Goal: Task Accomplishment & Management: Manage account settings

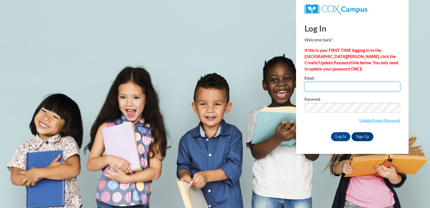
click at [321, 82] on input "Email" at bounding box center [352, 87] width 96 height 10
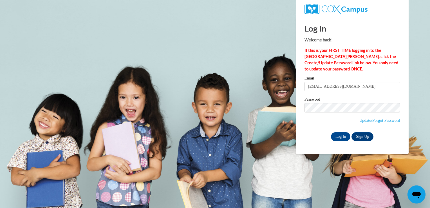
click at [321, 82] on input "ebryan54@hotmail.com" at bounding box center [352, 87] width 96 height 10
type input "m"
type input "[EMAIL_ADDRESS],com"
click at [307, 138] on div "Log In Sign Up" at bounding box center [352, 136] width 96 height 9
click at [339, 138] on input "Log In" at bounding box center [341, 136] width 20 height 9
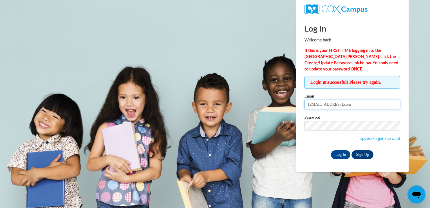
click at [362, 104] on input "[EMAIL_ADDRESS],com" at bounding box center [352, 105] width 96 height 10
click at [361, 104] on input "elephantgitl1201@gmailcom" at bounding box center [352, 105] width 96 height 10
type input "[EMAIL_ADDRESS],"
click at [310, 163] on div "Log In Welcome back! If this is your FIRST TIME logging in to the NEW Cox Campu…" at bounding box center [352, 94] width 121 height 155
click at [339, 157] on input "Log In" at bounding box center [341, 154] width 20 height 9
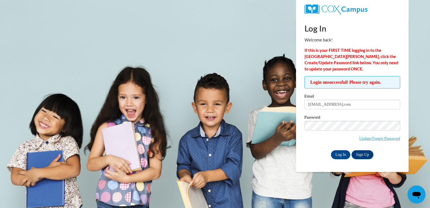
click at [307, 149] on div "Email elephantgitl1201@gmail,com Password Update/Forgot Password Log In Sign Up…" at bounding box center [352, 126] width 96 height 65
click at [335, 155] on input "Log In" at bounding box center [341, 154] width 20 height 9
click at [339, 156] on input "Log In" at bounding box center [341, 154] width 20 height 9
click at [312, 151] on div "Log In Sign Up" at bounding box center [352, 154] width 96 height 9
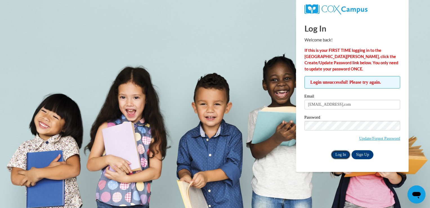
click at [340, 156] on input "Log In" at bounding box center [341, 154] width 20 height 9
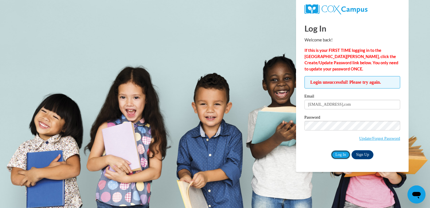
click at [340, 156] on input "Log In" at bounding box center [341, 154] width 20 height 9
click at [339, 156] on input "Log In" at bounding box center [341, 154] width 20 height 9
click at [329, 105] on input "[EMAIL_ADDRESS],com" at bounding box center [352, 105] width 96 height 10
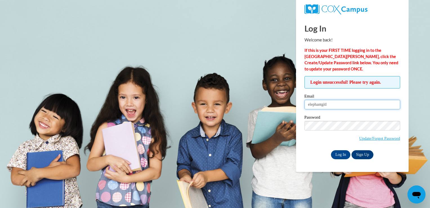
click at [331, 105] on input "elephantgitl" at bounding box center [352, 105] width 96 height 10
type input "elephantgirl1201@gmail,com"
click at [331, 118] on label "Password" at bounding box center [352, 118] width 96 height 6
click at [308, 134] on span "Update/Forgot Password" at bounding box center [352, 132] width 96 height 23
click at [337, 152] on input "Log In" at bounding box center [341, 154] width 20 height 9
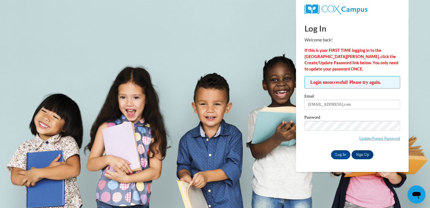
click at [310, 147] on div "Password Update/Forgot Password" at bounding box center [352, 131] width 96 height 33
click at [340, 152] on input "Log In" at bounding box center [341, 154] width 20 height 9
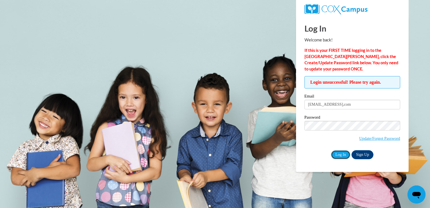
click at [340, 152] on input "Log In" at bounding box center [341, 154] width 20 height 9
click at [360, 104] on input "elephantgirl1201@gmail,com" at bounding box center [352, 105] width 96 height 10
type input "m"
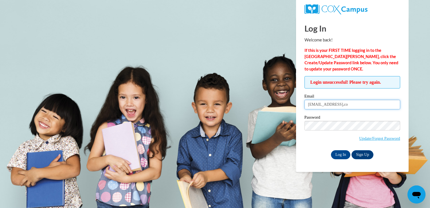
type input "elephantgirl1201@gmail,com"
click at [309, 146] on div "Password Update/Forgot Password" at bounding box center [352, 131] width 96 height 33
click at [341, 155] on input "Log In" at bounding box center [341, 154] width 20 height 9
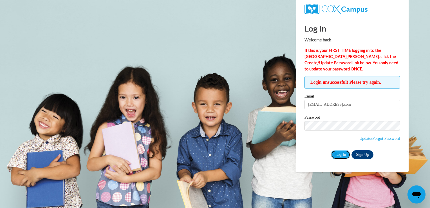
click at [341, 155] on input "Log In" at bounding box center [341, 154] width 20 height 9
drag, startPoint x: 0, startPoint y: 0, endPoint x: 370, endPoint y: 154, distance: 401.0
click at [370, 154] on div "Log In Sign Up" at bounding box center [352, 154] width 96 height 9
click at [326, 131] on span "Update/Forgot Password" at bounding box center [352, 132] width 96 height 23
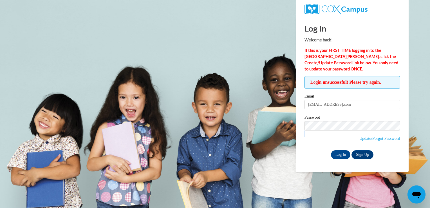
click at [326, 131] on span "Update/Forgot Password" at bounding box center [352, 132] width 96 height 23
click at [331, 150] on input "Log In" at bounding box center [341, 154] width 20 height 9
click at [374, 136] on link "Update/Forgot Password" at bounding box center [379, 138] width 41 height 5
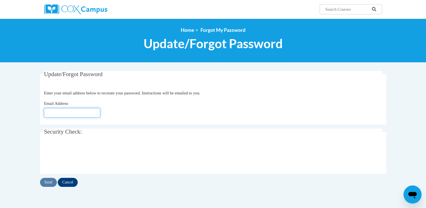
click at [60, 113] on input "Email Address" at bounding box center [72, 113] width 56 height 10
click at [61, 112] on input "Email Address" at bounding box center [72, 113] width 56 height 10
click at [62, 111] on input "Email Address" at bounding box center [72, 113] width 56 height 10
click at [59, 113] on input "Email Address" at bounding box center [72, 113] width 56 height 10
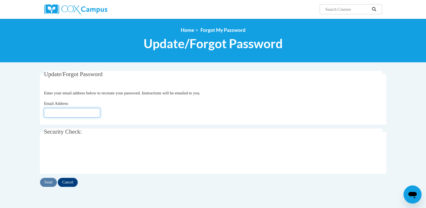
click at [52, 110] on input "Email Address" at bounding box center [72, 113] width 56 height 10
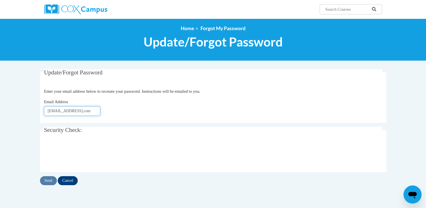
scroll to position [0, 1]
type input "elephantgirl1201@gmail,com"
click at [46, 182] on input "Send" at bounding box center [48, 180] width 17 height 9
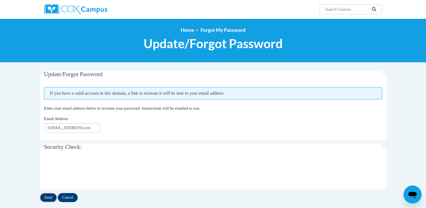
click at [50, 196] on input "Send" at bounding box center [48, 197] width 17 height 9
click at [68, 197] on input "Cancel" at bounding box center [68, 197] width 20 height 9
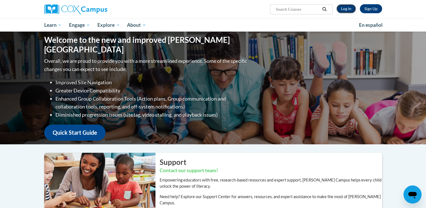
click at [346, 4] on link "Log In" at bounding box center [345, 8] width 19 height 9
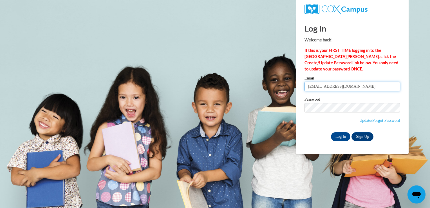
click at [354, 84] on input "ebryan54@hotmail.com" at bounding box center [352, 87] width 96 height 10
type input "m"
click at [311, 85] on input "Email" at bounding box center [352, 87] width 96 height 10
type input "[EMAIL_ADDRESS],com"
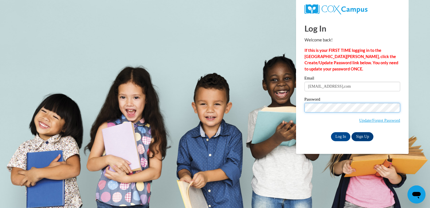
click at [293, 111] on body "Log In Welcome back! If this is your FIRST TIME logging in to the NEW Cox Campu…" at bounding box center [215, 104] width 430 height 208
click at [308, 131] on div "Email dawnpoohbear@hotmail,com Password Update/Forgot Password Log In Sign Up OR" at bounding box center [352, 108] width 96 height 65
click at [343, 137] on input "Log In" at bounding box center [341, 136] width 20 height 9
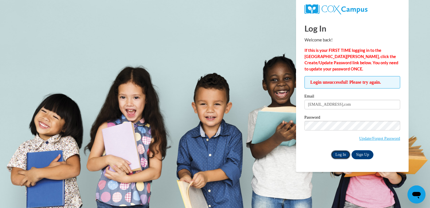
click at [339, 154] on input "Log In" at bounding box center [341, 154] width 20 height 9
click at [337, 156] on input "Log In" at bounding box center [341, 154] width 20 height 9
click at [338, 149] on div "Email [EMAIL_ADDRESS],com Password Update/Forgot Password Log In Sign Up OR" at bounding box center [352, 126] width 96 height 65
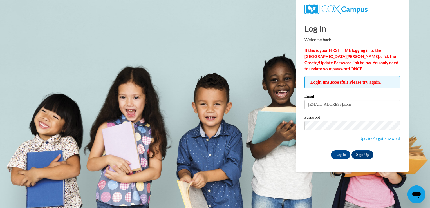
click at [338, 149] on div "Email [EMAIL_ADDRESS],com Password Update/Forgot Password Log In Sign Up OR" at bounding box center [352, 126] width 96 height 65
drag, startPoint x: 364, startPoint y: 106, endPoint x: 289, endPoint y: 115, distance: 76.2
click at [290, 116] on body "Log In Welcome back! If this is your FIRST TIME logging in to the [GEOGRAPHIC_D…" at bounding box center [215, 104] width 430 height 208
type input "[EMAIL_ADDRESS],com"
click at [306, 143] on span "Update/Forgot Password" at bounding box center [352, 132] width 96 height 23
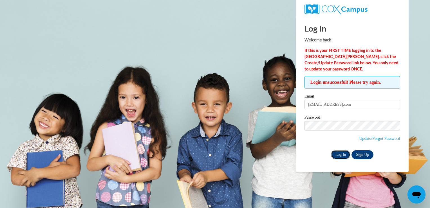
click at [338, 154] on input "Log In" at bounding box center [341, 154] width 20 height 9
click at [339, 154] on input "Log In" at bounding box center [341, 154] width 20 height 9
drag, startPoint x: 338, startPoint y: 153, endPoint x: 333, endPoint y: 154, distance: 4.3
click at [334, 153] on input "Log In" at bounding box center [341, 154] width 20 height 9
click at [335, 155] on input "Log In" at bounding box center [341, 154] width 20 height 9
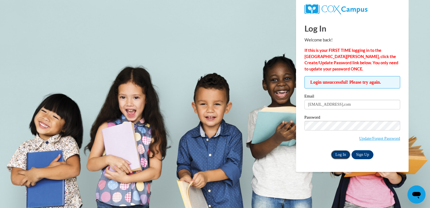
click at [338, 156] on input "Log In" at bounding box center [341, 154] width 20 height 9
drag, startPoint x: 336, startPoint y: 154, endPoint x: 359, endPoint y: 132, distance: 31.2
click at [357, 136] on div "Email elephantgirl1201@gmail,com Password Update/Forgot Password Log In Sign Up…" at bounding box center [352, 126] width 96 height 65
click at [374, 193] on body "Log In Welcome back! If this is your FIRST TIME logging in to the NEW Cox Campu…" at bounding box center [215, 104] width 430 height 208
click at [379, 139] on link "Update/Forgot Password" at bounding box center [379, 138] width 41 height 5
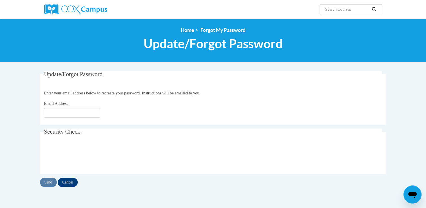
click at [51, 118] on fieldset "Update/Forgot Password Please enter your email address Enter your email address…" at bounding box center [213, 97] width 346 height 53
click at [52, 114] on input "Email Address" at bounding box center [72, 113] width 56 height 10
click at [12, 140] on body "Search Search... <en>Home</en><fr>Accueil</fr><de>Zuhause</de><it>Casa</it><es>…" at bounding box center [213, 165] width 426 height 331
click at [55, 113] on input "daw" at bounding box center [72, 113] width 56 height 10
drag, startPoint x: 55, startPoint y: 114, endPoint x: 91, endPoint y: 120, distance: 36.9
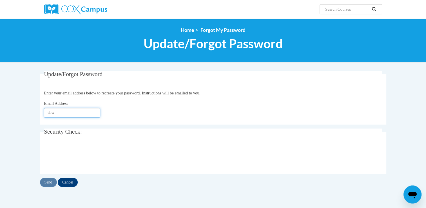
click at [91, 120] on fieldset "Update/Forgot Password Please enter your email address Enter your email address…" at bounding box center [213, 97] width 346 height 53
type input "[EMAIL_ADDRESS],com"
click at [48, 183] on input "Send" at bounding box center [48, 181] width 17 height 9
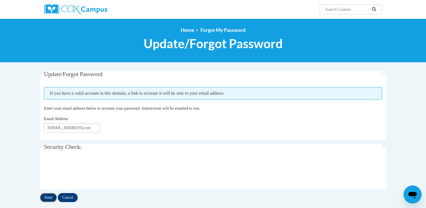
click at [48, 196] on input "Send" at bounding box center [48, 197] width 17 height 9
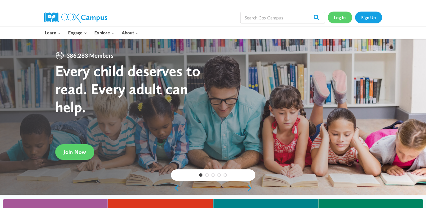
click at [336, 17] on link "Log In" at bounding box center [339, 18] width 24 height 12
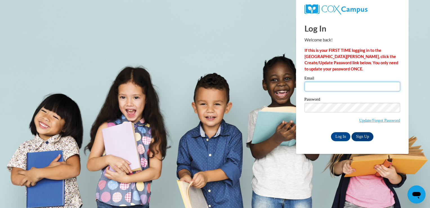
type input "[EMAIL_ADDRESS][DOMAIN_NAME]"
drag, startPoint x: 354, startPoint y: 87, endPoint x: 295, endPoint y: 103, distance: 60.9
click at [296, 104] on div "Log In Welcome back! If this is your FIRST TIME logging in to the [GEOGRAPHIC_D…" at bounding box center [352, 85] width 121 height 137
click at [311, 124] on span "Update/Forgot Password" at bounding box center [352, 114] width 96 height 23
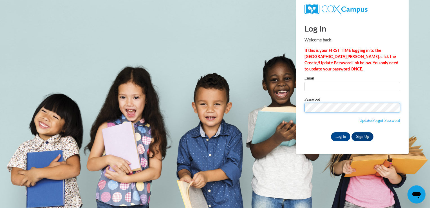
click at [300, 120] on div "Please enter your email! Please enter your password! Email Password Update/Forg…" at bounding box center [352, 108] width 104 height 65
drag, startPoint x: 168, startPoint y: 169, endPoint x: 201, endPoint y: 123, distance: 57.2
click at [169, 168] on body "Log In Welcome back! If this is your FIRST TIME logging in to the [GEOGRAPHIC_D…" at bounding box center [215, 104] width 430 height 208
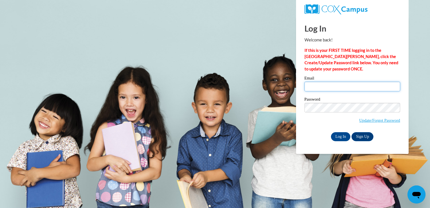
click at [314, 89] on input "Email" at bounding box center [352, 87] width 96 height 10
drag, startPoint x: 312, startPoint y: 87, endPoint x: 311, endPoint y: 84, distance: 3.2
click at [312, 87] on input "Email" at bounding box center [352, 87] width 96 height 10
type input "[EMAIL_ADDRESS],com"
click at [307, 168] on body "Log In Welcome back! If this is your FIRST TIME logging in to the [GEOGRAPHIC_D…" at bounding box center [215, 104] width 430 height 208
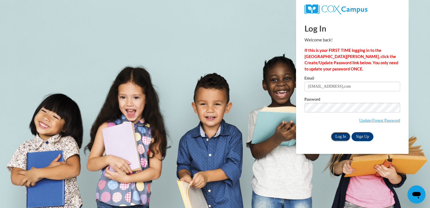
click at [342, 137] on input "Log In" at bounding box center [341, 136] width 20 height 9
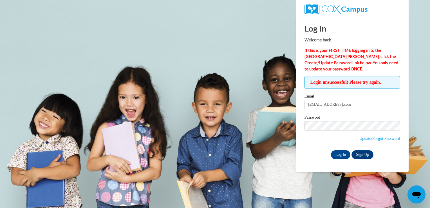
click at [308, 158] on div "Log In Sign Up" at bounding box center [352, 154] width 96 height 9
click at [338, 156] on input "Log In" at bounding box center [341, 154] width 20 height 9
click at [306, 146] on div "Password Update/Forgot Password" at bounding box center [352, 131] width 96 height 33
click at [340, 155] on input "Log In" at bounding box center [341, 154] width 20 height 9
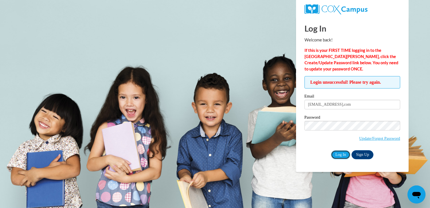
click at [340, 155] on input "Log In" at bounding box center [341, 154] width 20 height 9
drag, startPoint x: 0, startPoint y: 0, endPoint x: 341, endPoint y: 154, distance: 374.4
click at [341, 154] on input "Log In" at bounding box center [341, 154] width 20 height 9
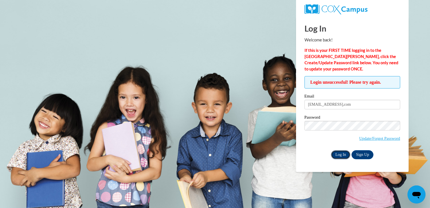
click at [341, 154] on input "Log In" at bounding box center [341, 154] width 20 height 9
click at [301, 158] on div "Login unsuccessful! Please try again. Please enter your email! Please enter you…" at bounding box center [352, 117] width 104 height 83
click at [340, 152] on input "Log In" at bounding box center [341, 154] width 20 height 9
drag, startPoint x: 0, startPoint y: 0, endPoint x: 341, endPoint y: 154, distance: 374.5
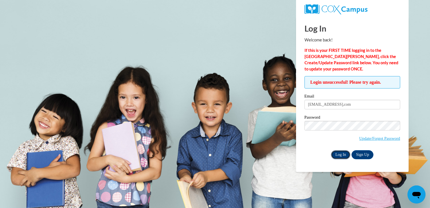
click at [341, 154] on input "Log In" at bounding box center [341, 154] width 20 height 9
